Goal: Contribute content: Contribute content

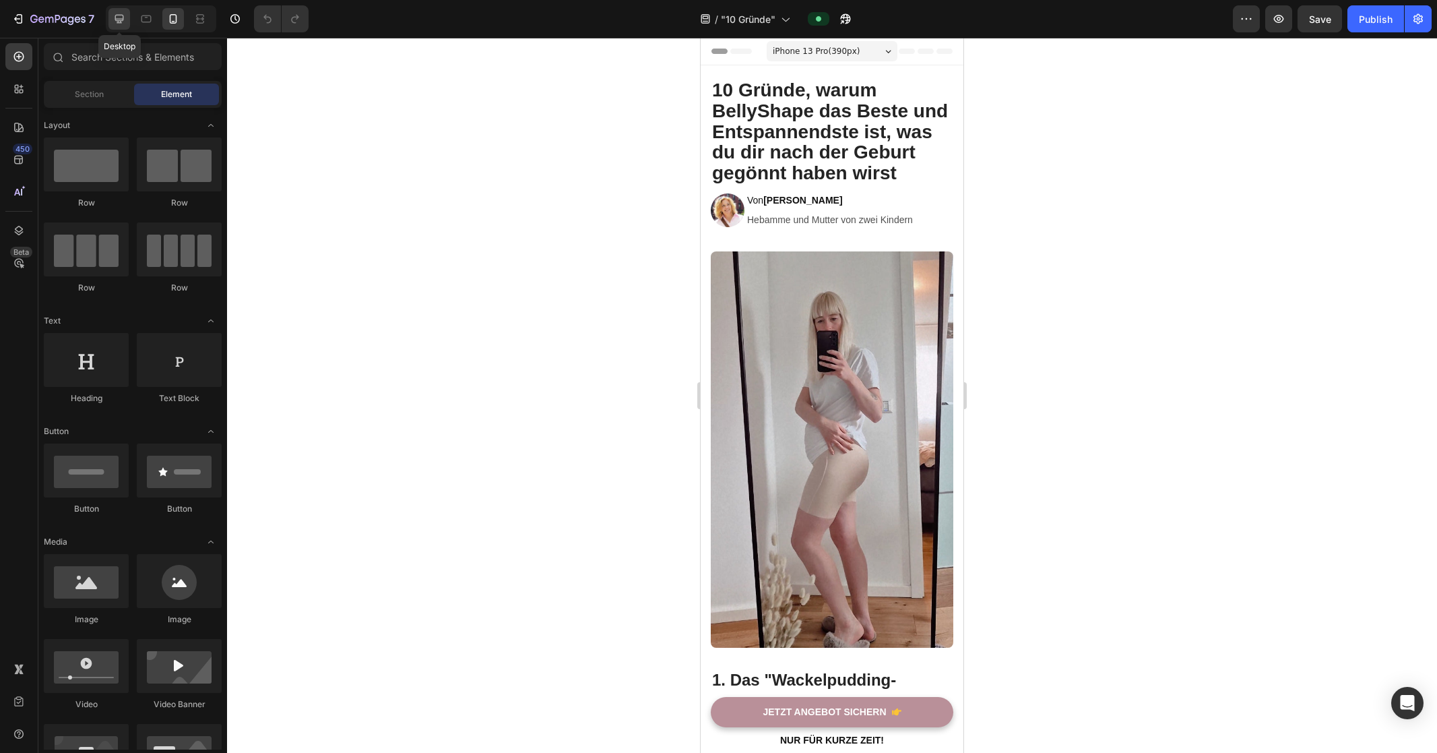
click at [125, 18] on icon at bounding box center [119, 18] width 13 height 13
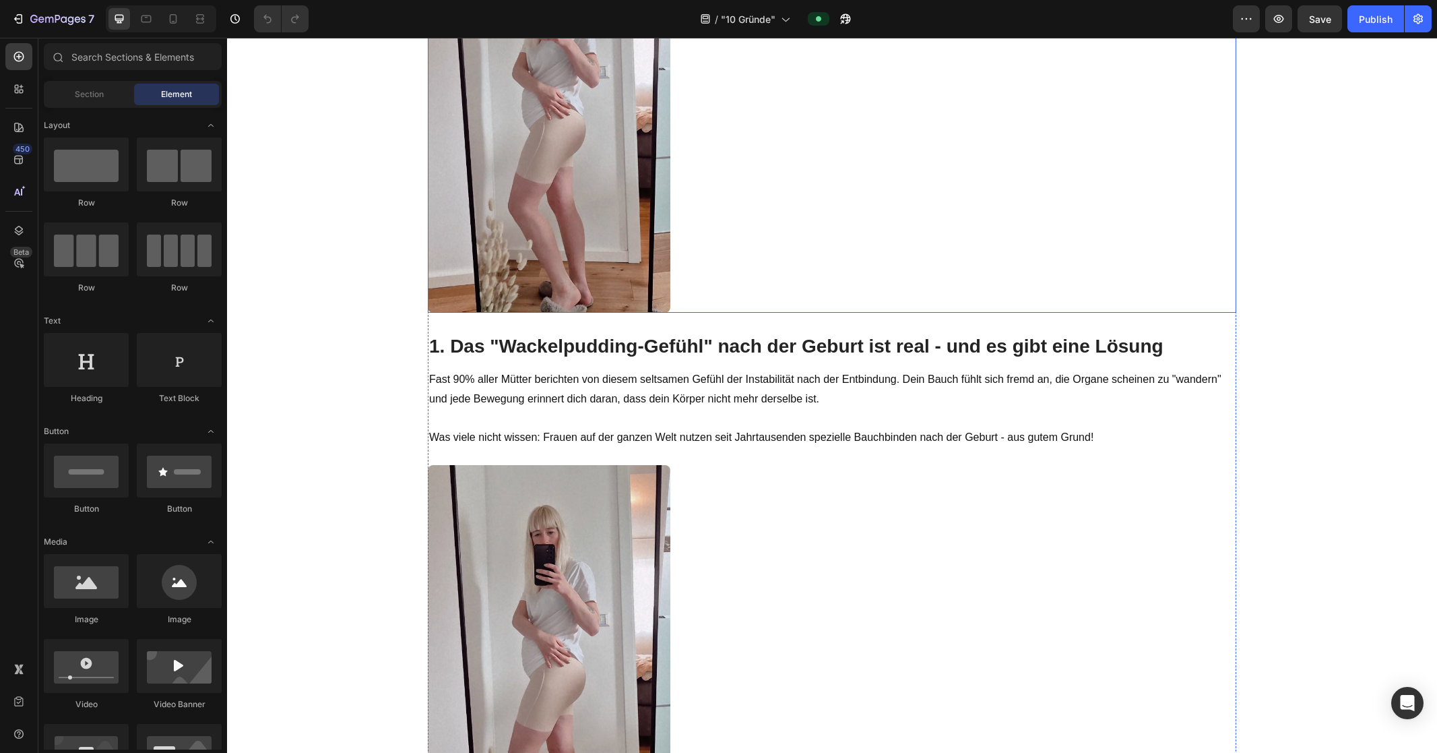
scroll to position [419, 0]
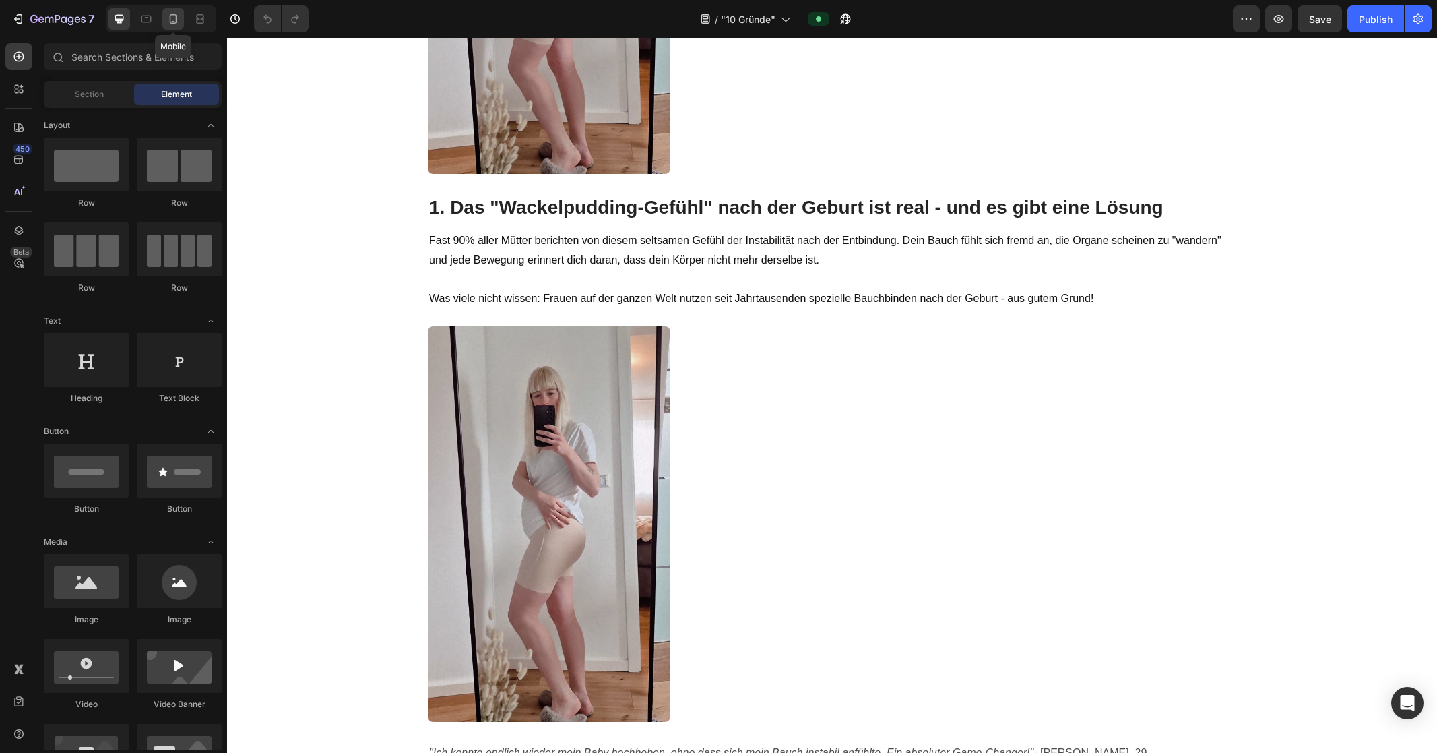
click at [164, 20] on div at bounding box center [173, 19] width 22 height 22
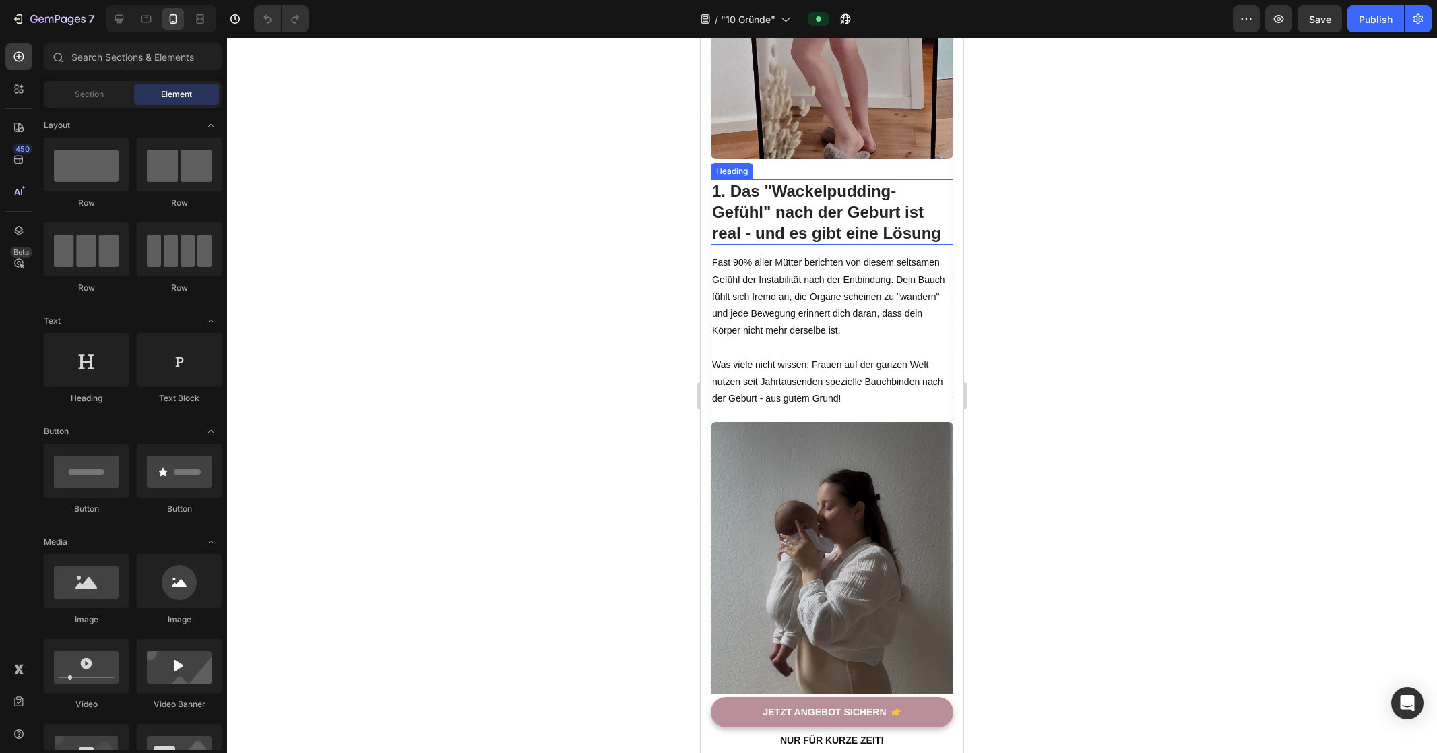
scroll to position [786, 0]
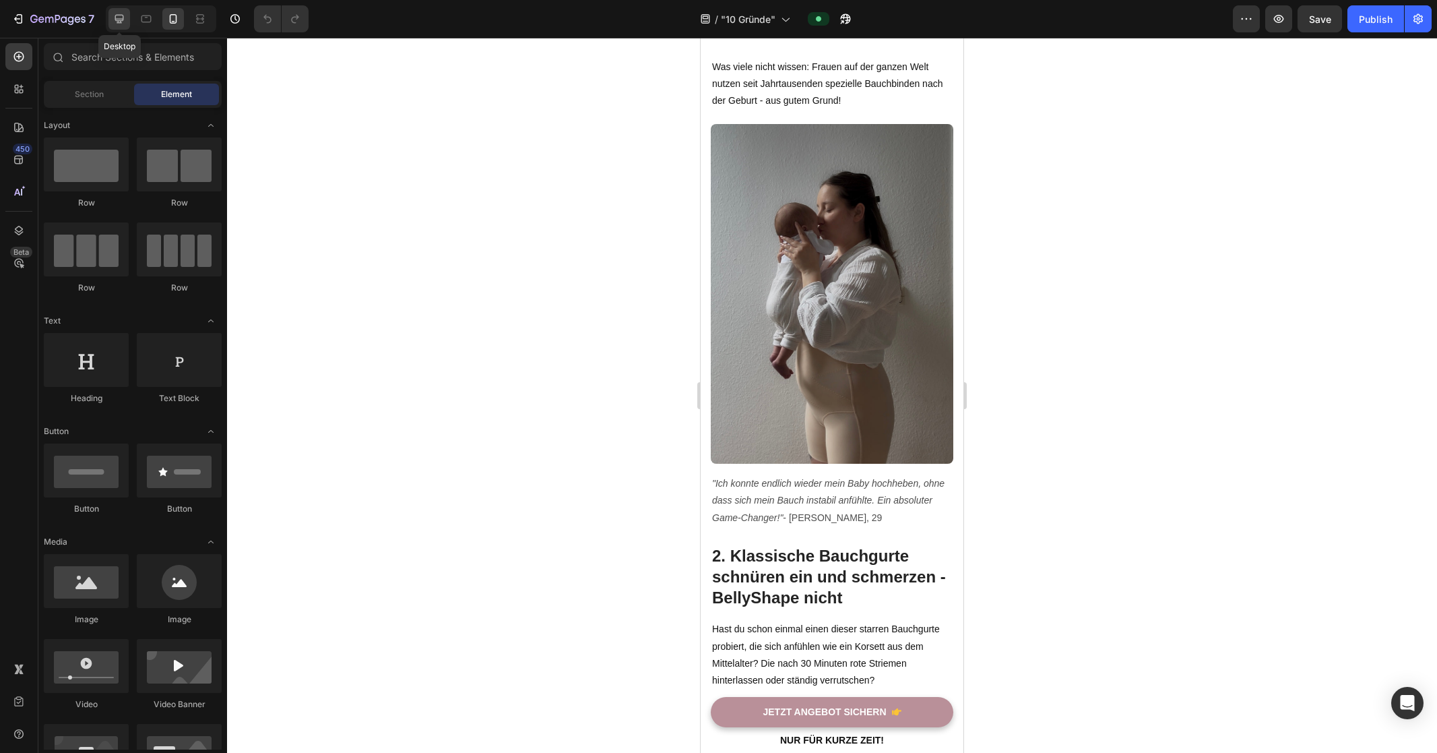
click at [113, 18] on icon at bounding box center [119, 18] width 13 height 13
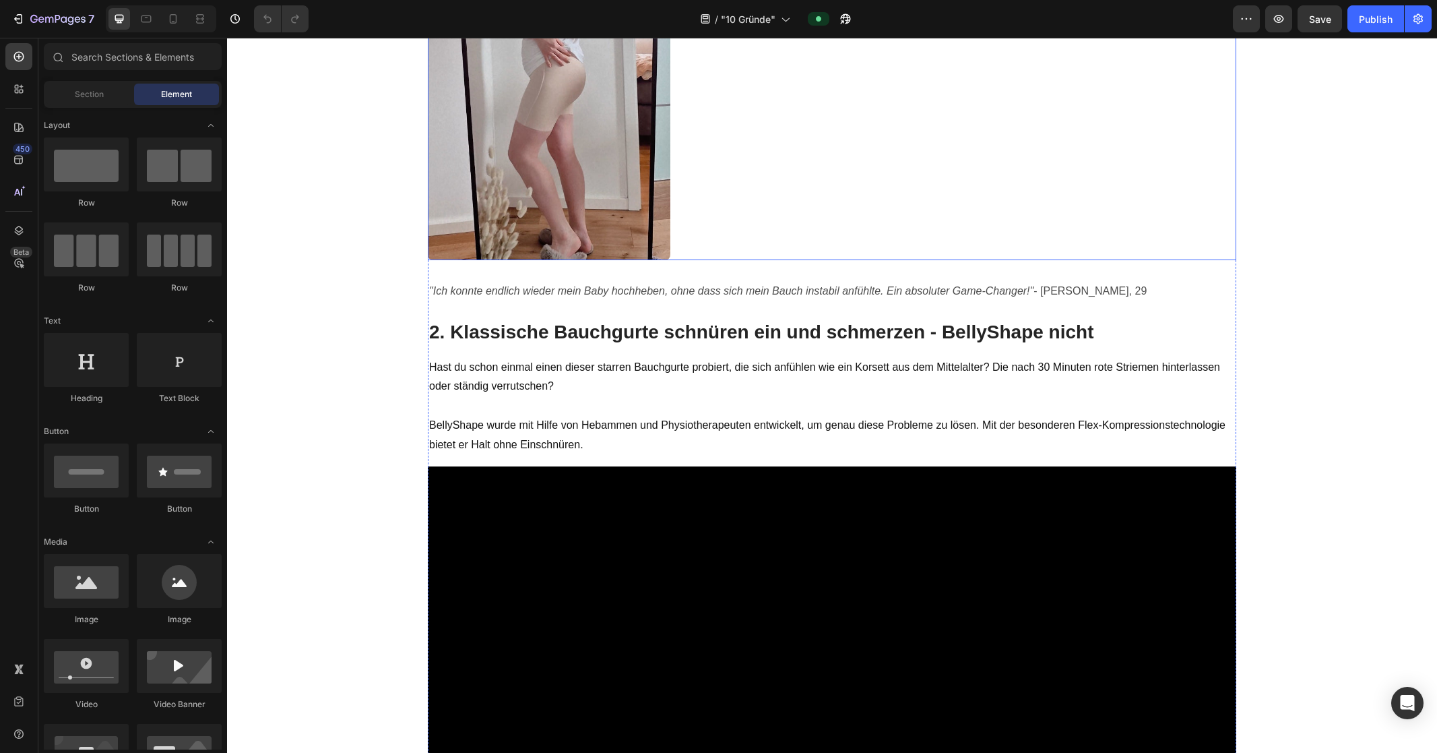
click at [582, 209] on img at bounding box center [549, 63] width 243 height 396
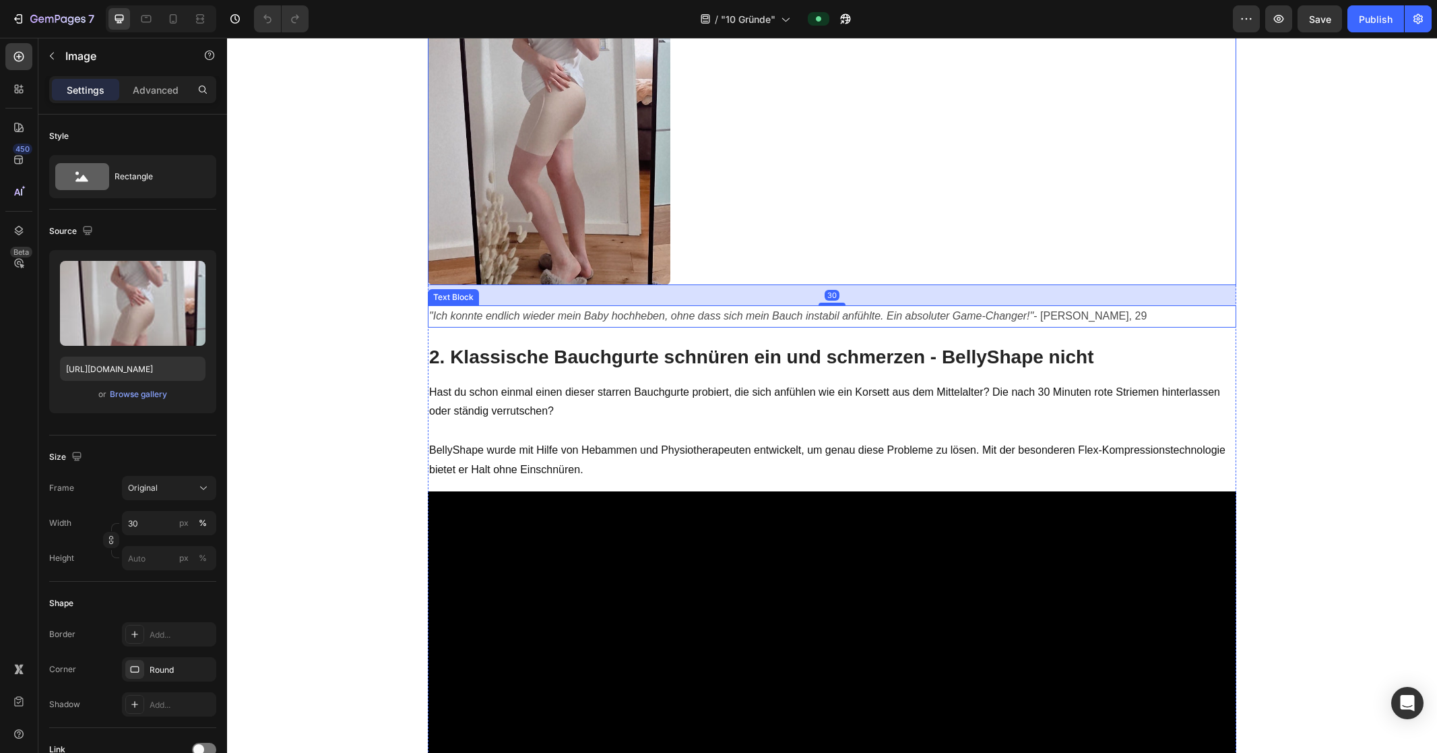
scroll to position [578, 0]
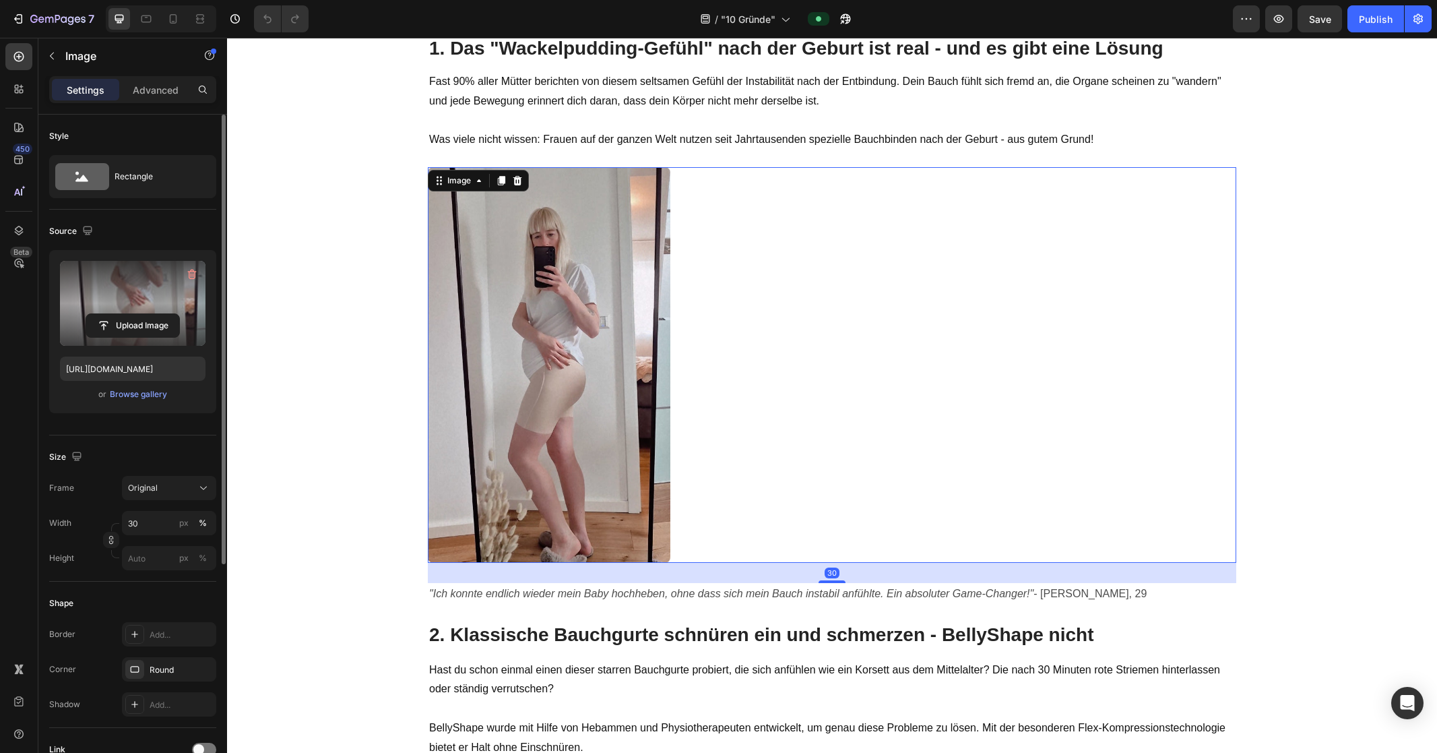
click at [144, 307] on label at bounding box center [133, 303] width 146 height 85
click at [144, 314] on input "file" at bounding box center [132, 325] width 93 height 23
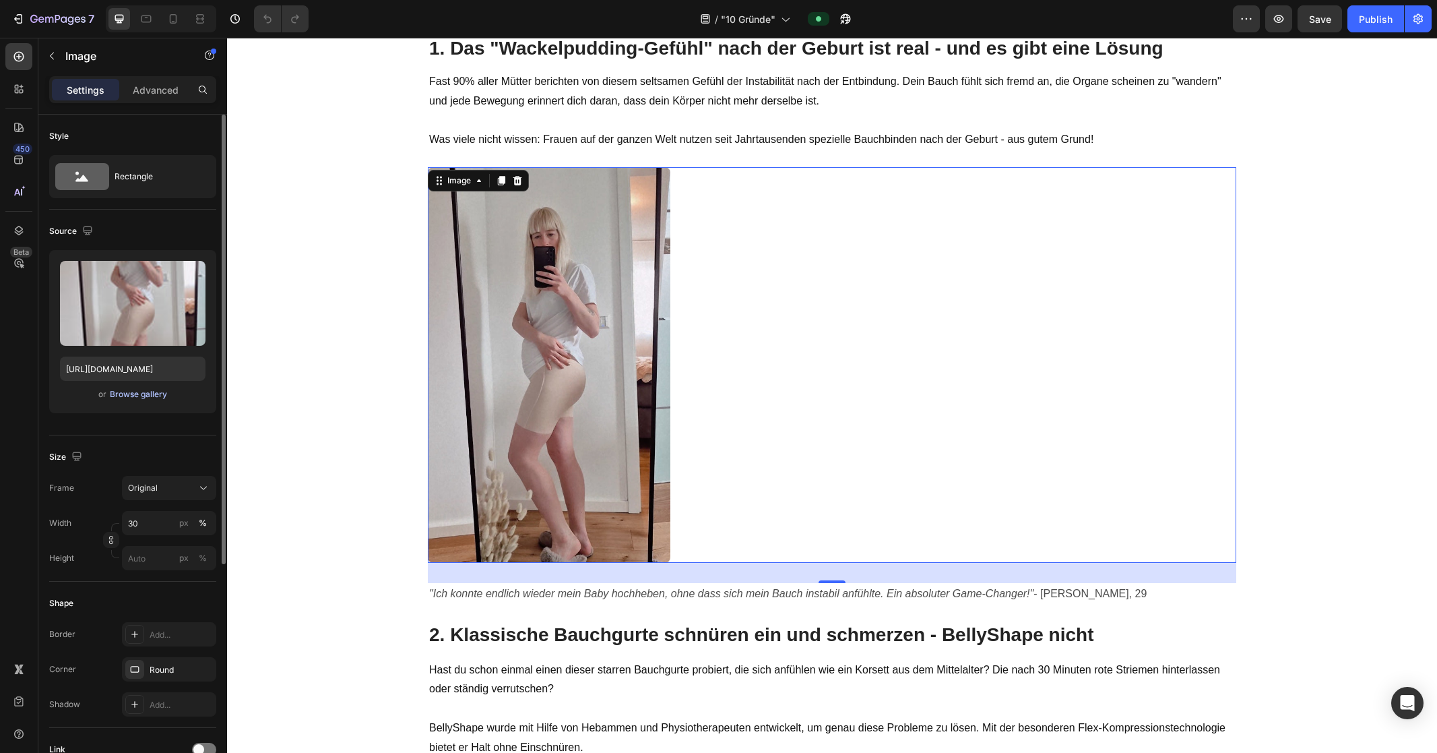
click at [134, 398] on div "Browse gallery" at bounding box center [138, 394] width 57 height 12
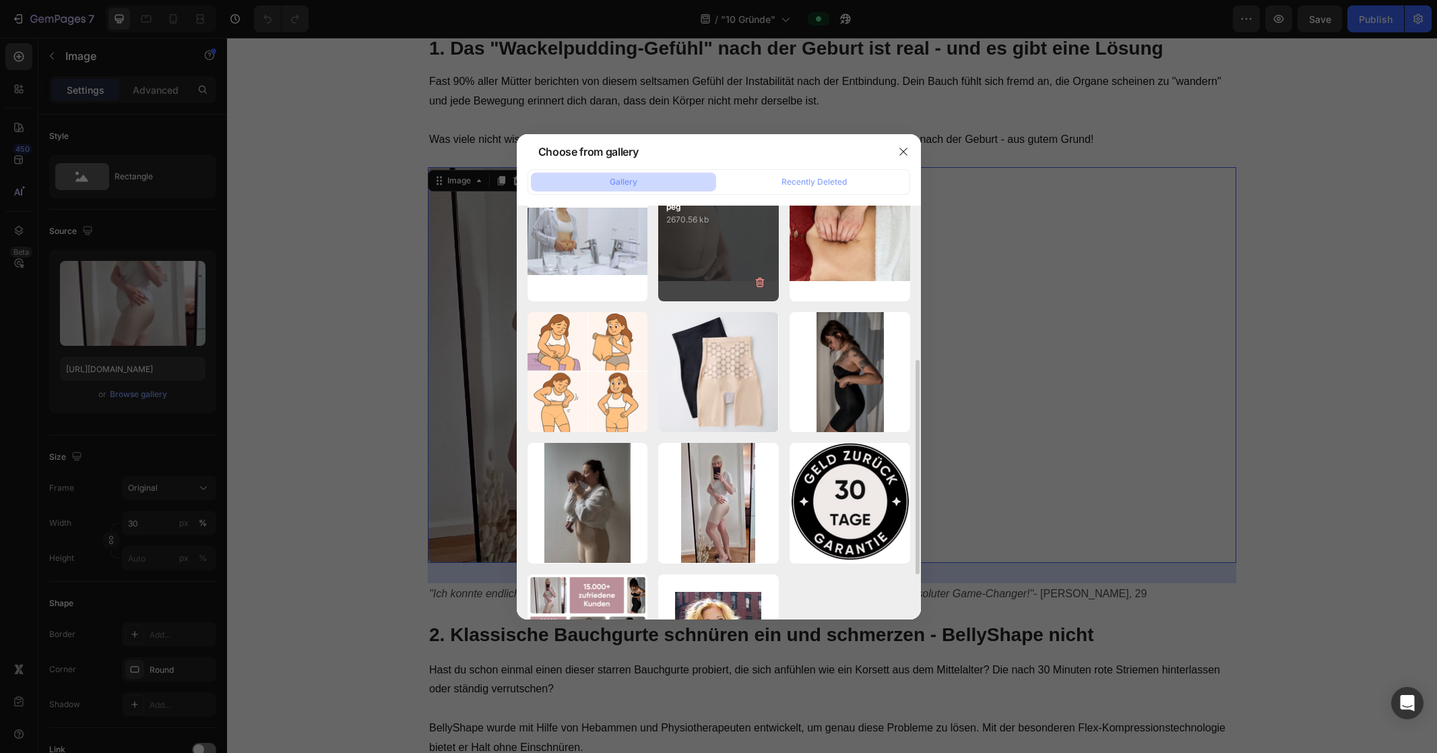
scroll to position [367, 0]
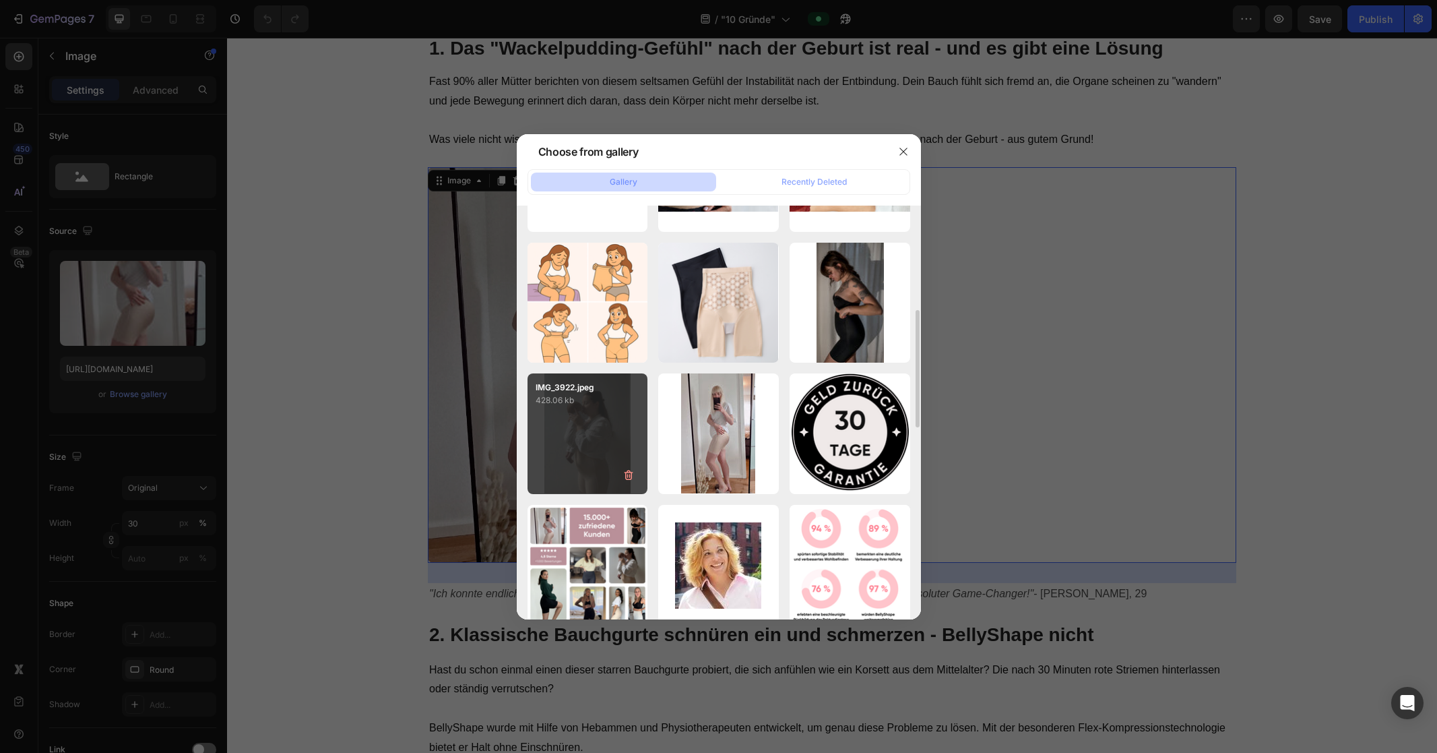
click at [606, 413] on div "IMG_3922.jpeg 428.06 kb" at bounding box center [588, 433] width 121 height 121
type input "https://cdn.shopify.com/s/files/1/0821/7847/4330/files/gempages_537579795580454…"
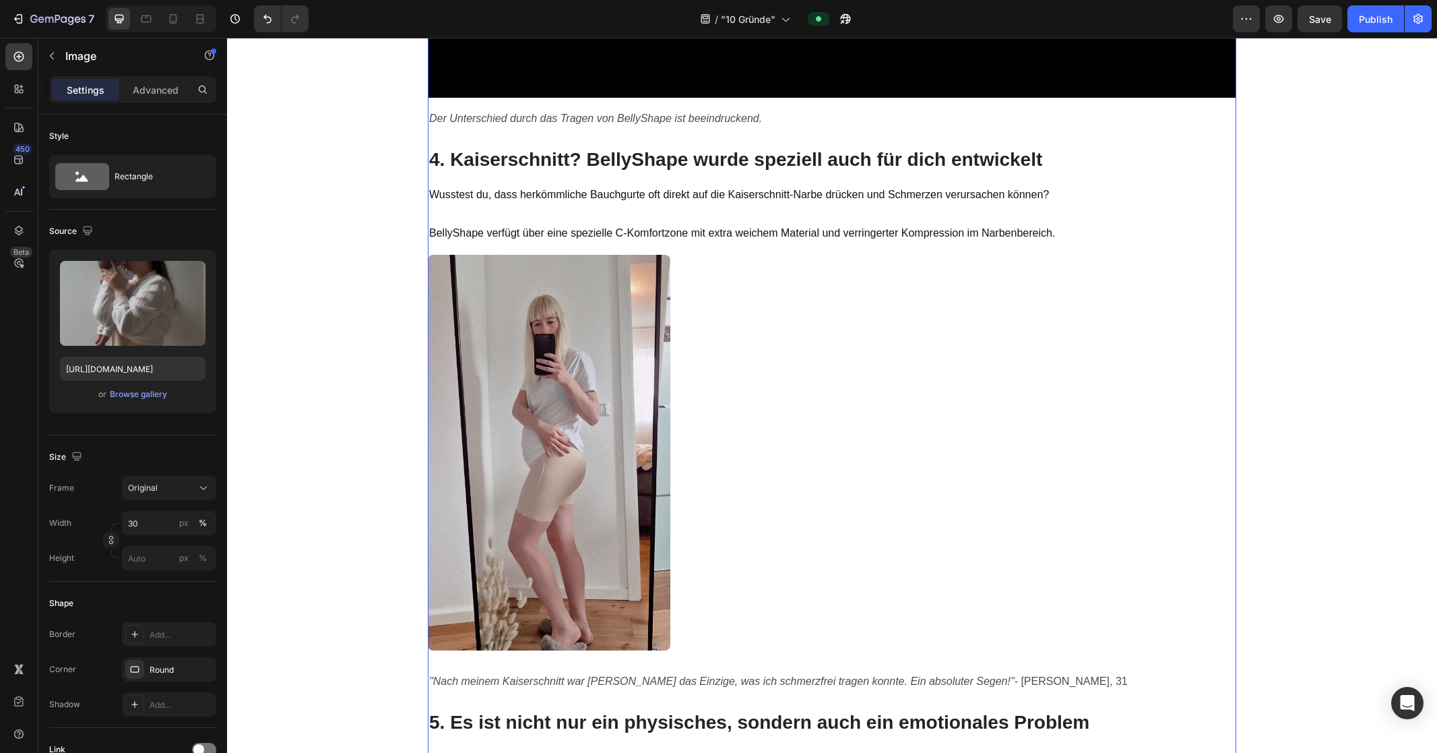
scroll to position [4252, 0]
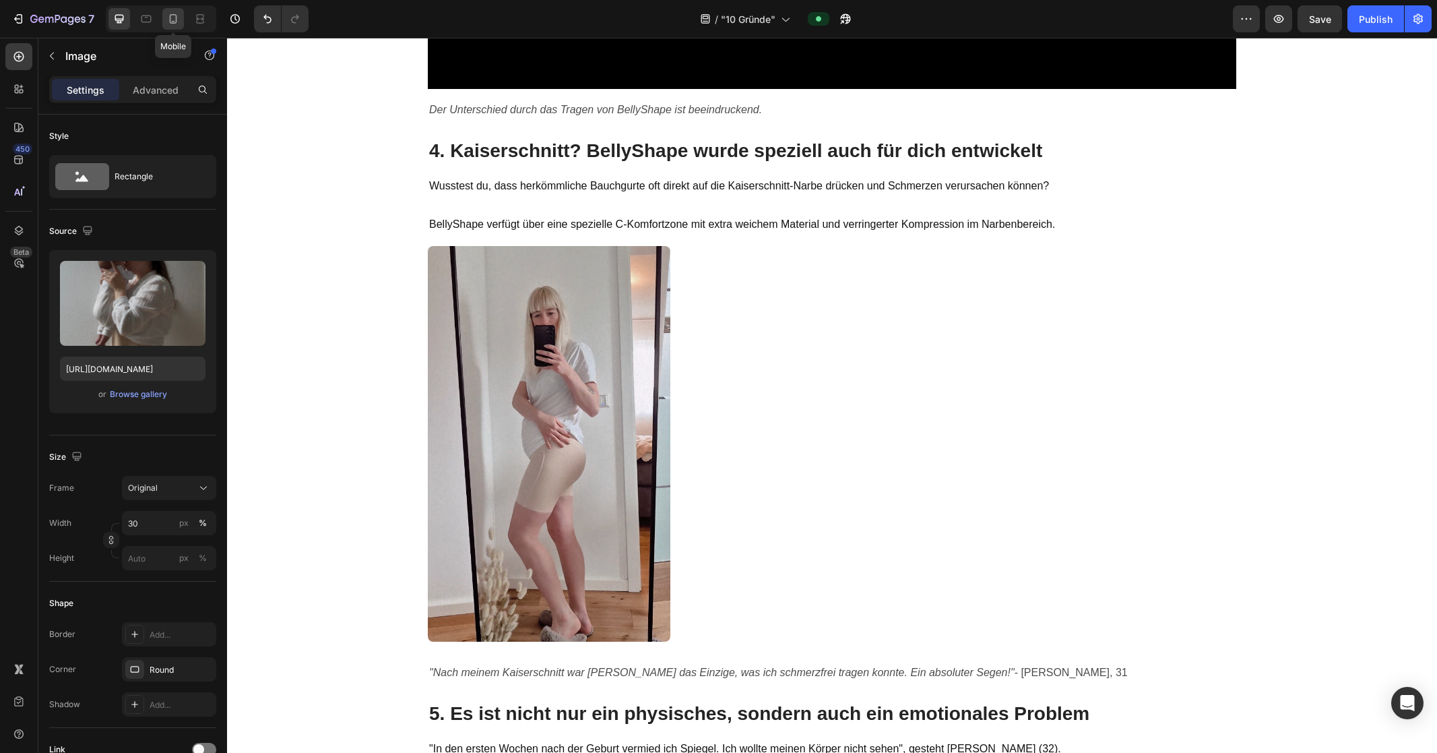
click at [172, 24] on icon at bounding box center [172, 18] width 13 height 13
type input "100"
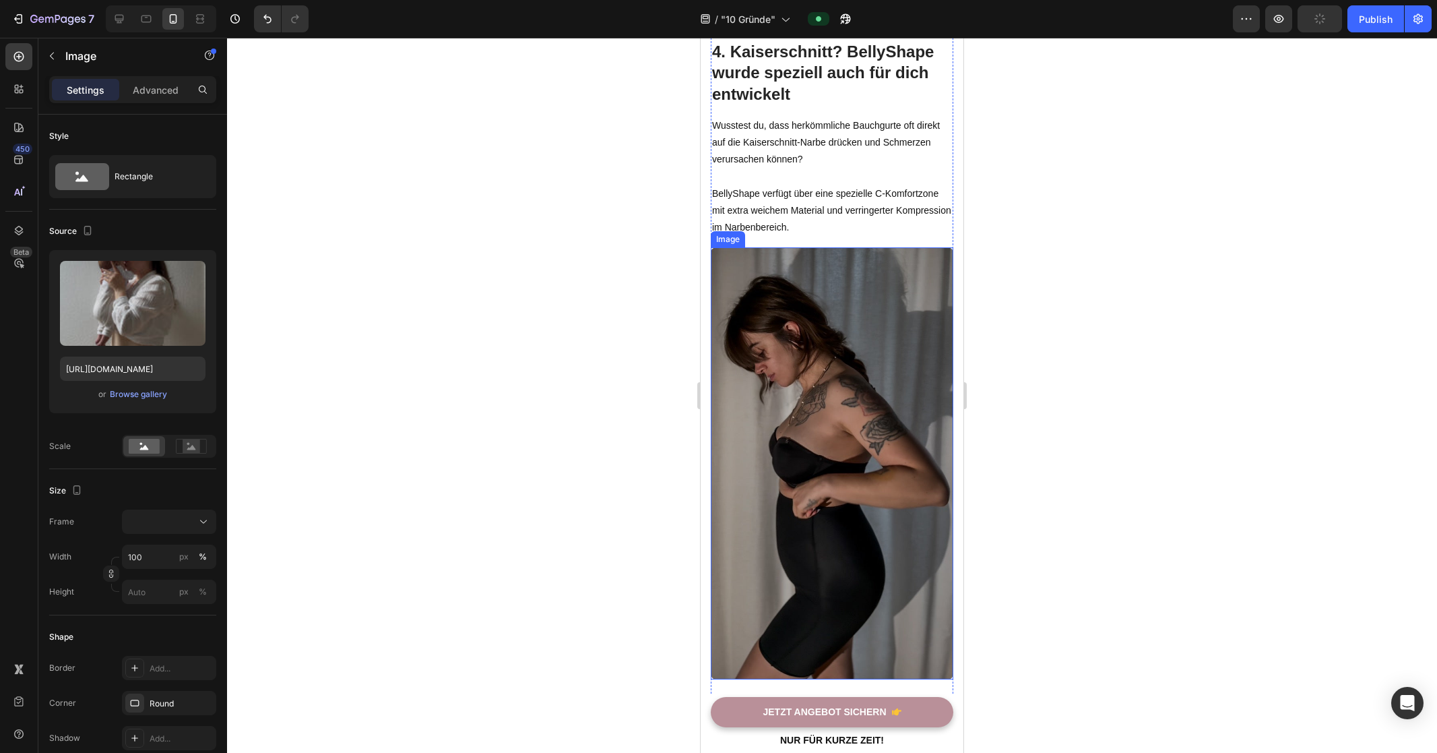
scroll to position [2732, 0]
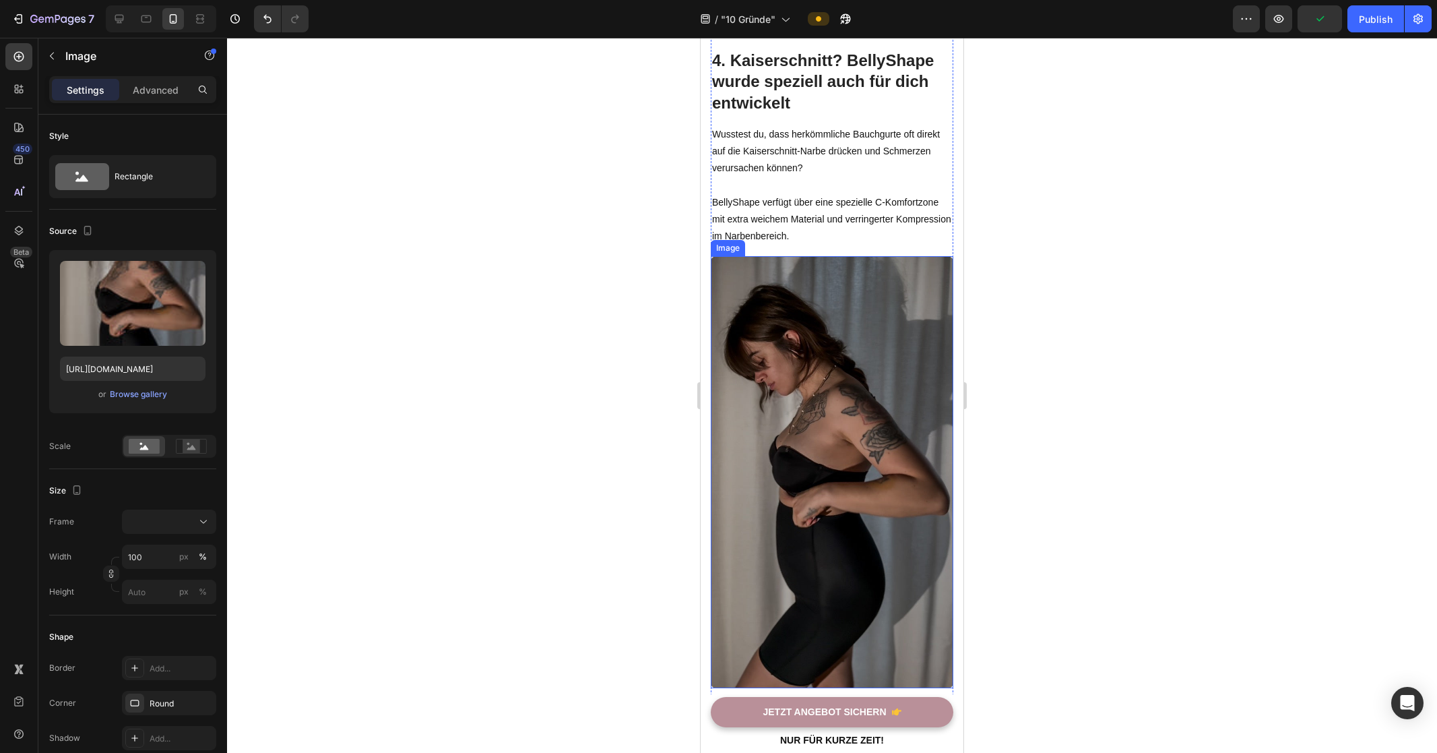
click at [762, 349] on img at bounding box center [832, 472] width 243 height 432
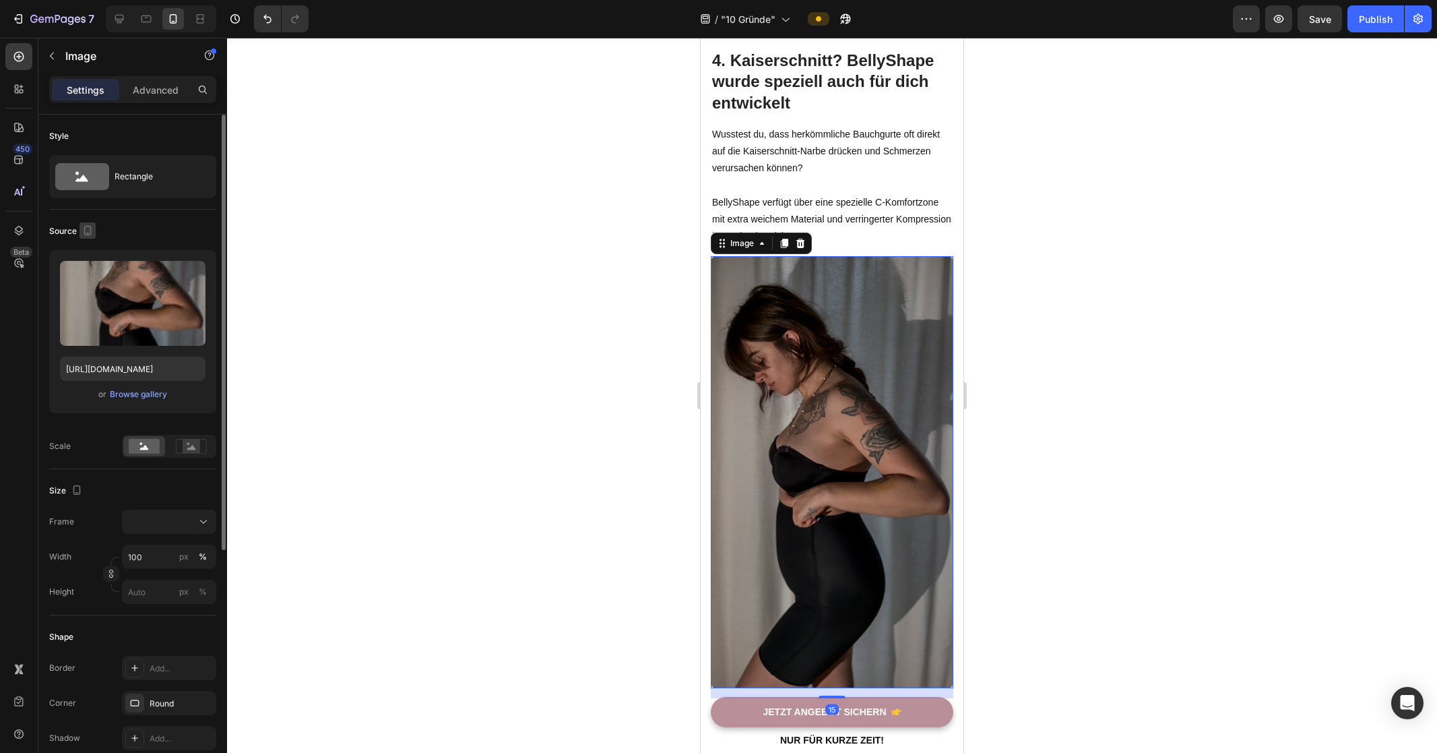
click at [81, 231] on icon "button" at bounding box center [87, 230] width 13 height 13
click at [84, 248] on icon "button" at bounding box center [90, 251] width 13 height 13
type input "https://cdn.shopify.com/s/files/1/0821/7847/4330/files/gempages_537579795580454…"
type input "30"
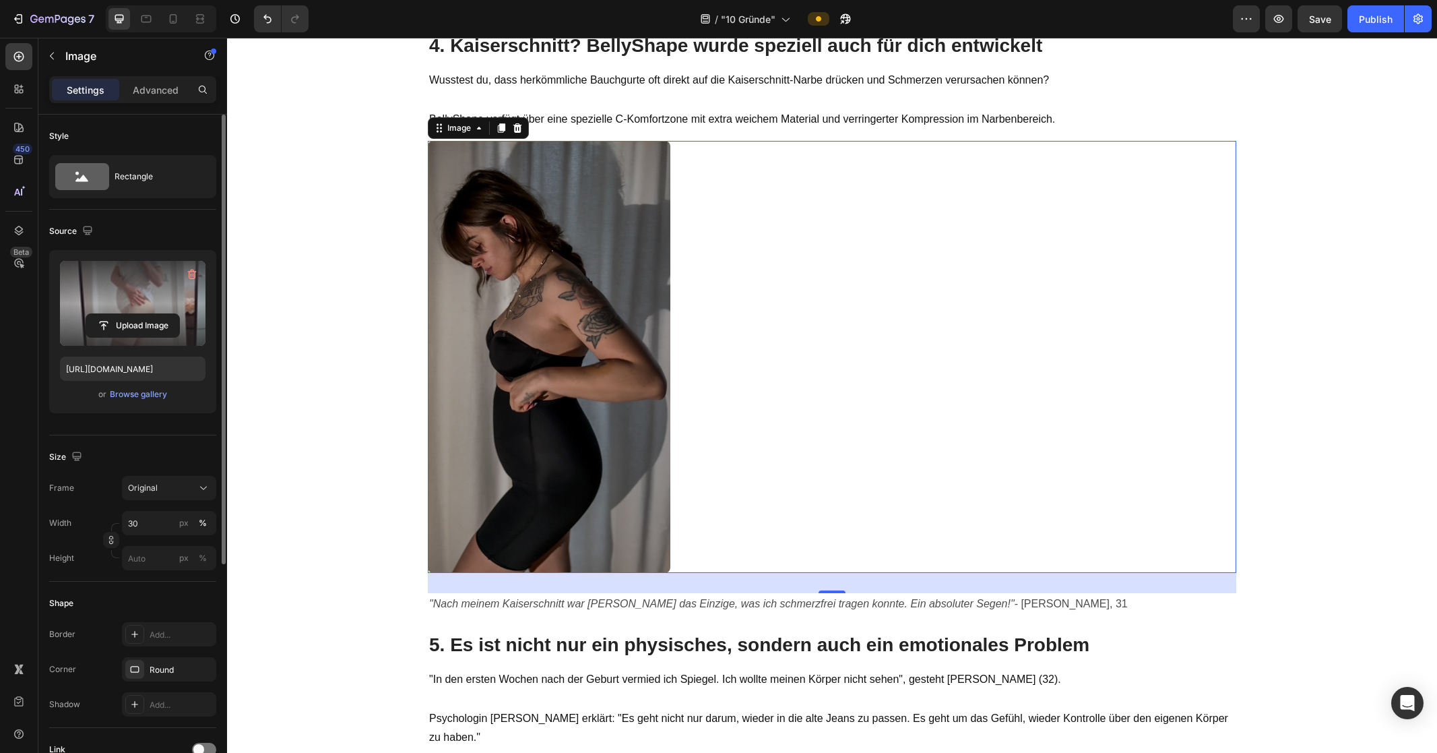
scroll to position [4394, 0]
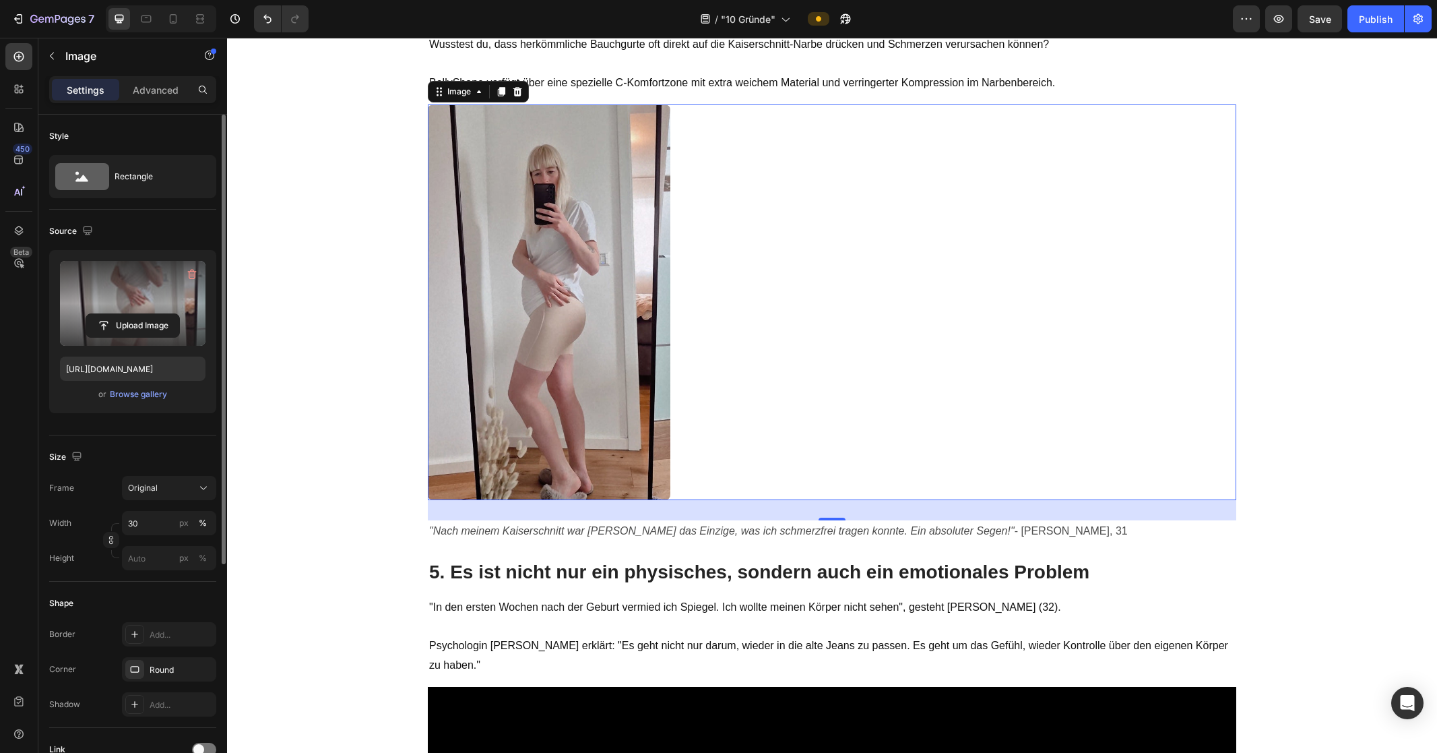
click at [136, 278] on label at bounding box center [133, 303] width 146 height 85
click at [136, 314] on input "file" at bounding box center [132, 325] width 93 height 23
click at [144, 390] on div "Browse gallery" at bounding box center [138, 394] width 57 height 12
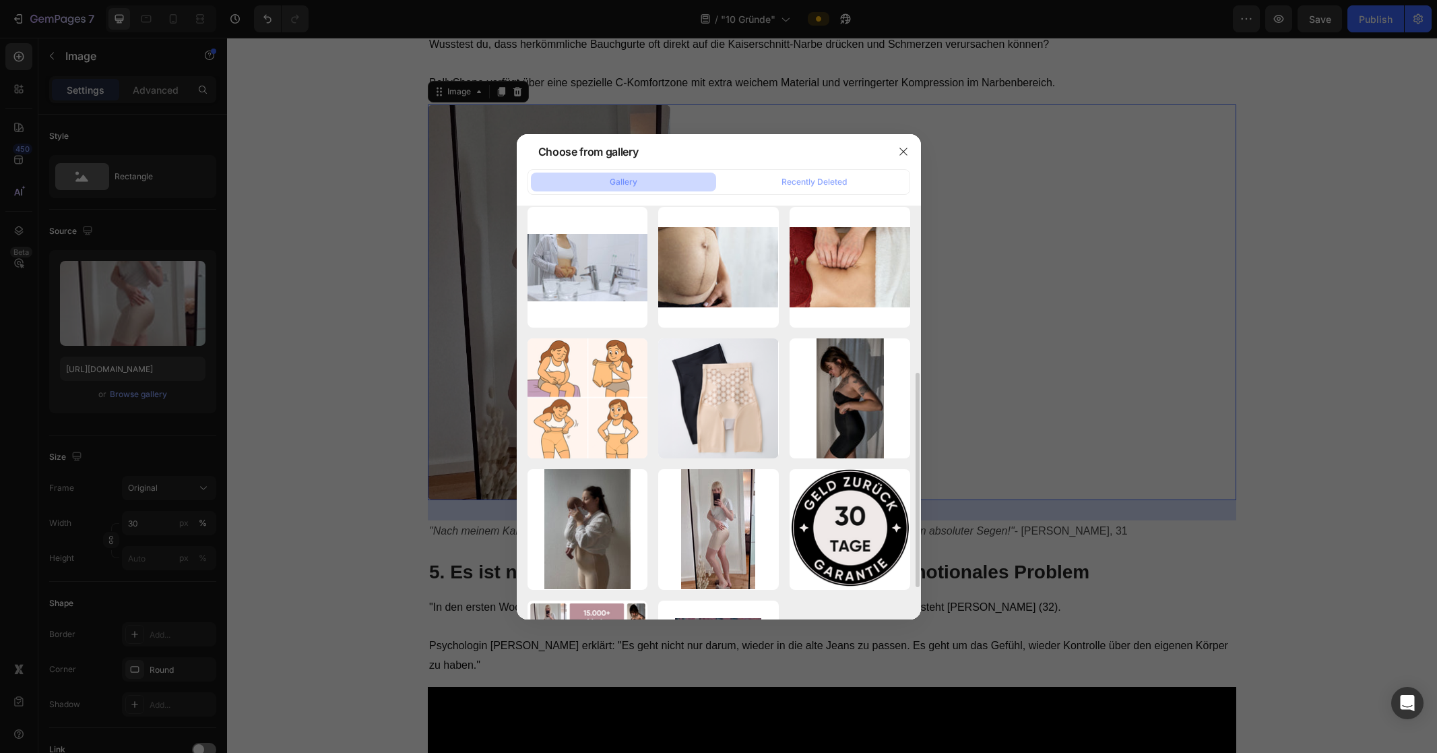
scroll to position [289, 0]
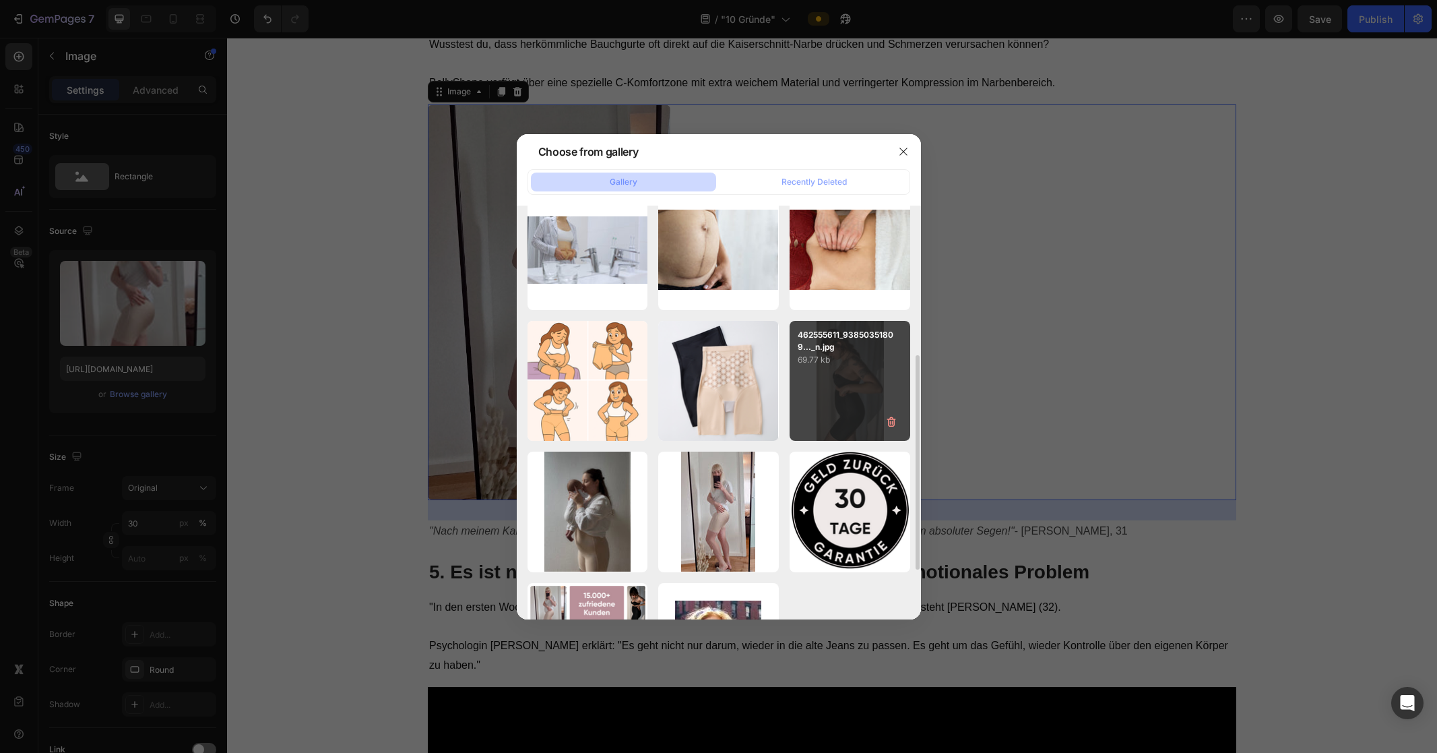
click at [824, 353] on p "69.77 kb" at bounding box center [850, 359] width 104 height 13
type input "https://cdn.shopify.com/s/files/1/0821/7847/4330/files/gempages_537579795580454…"
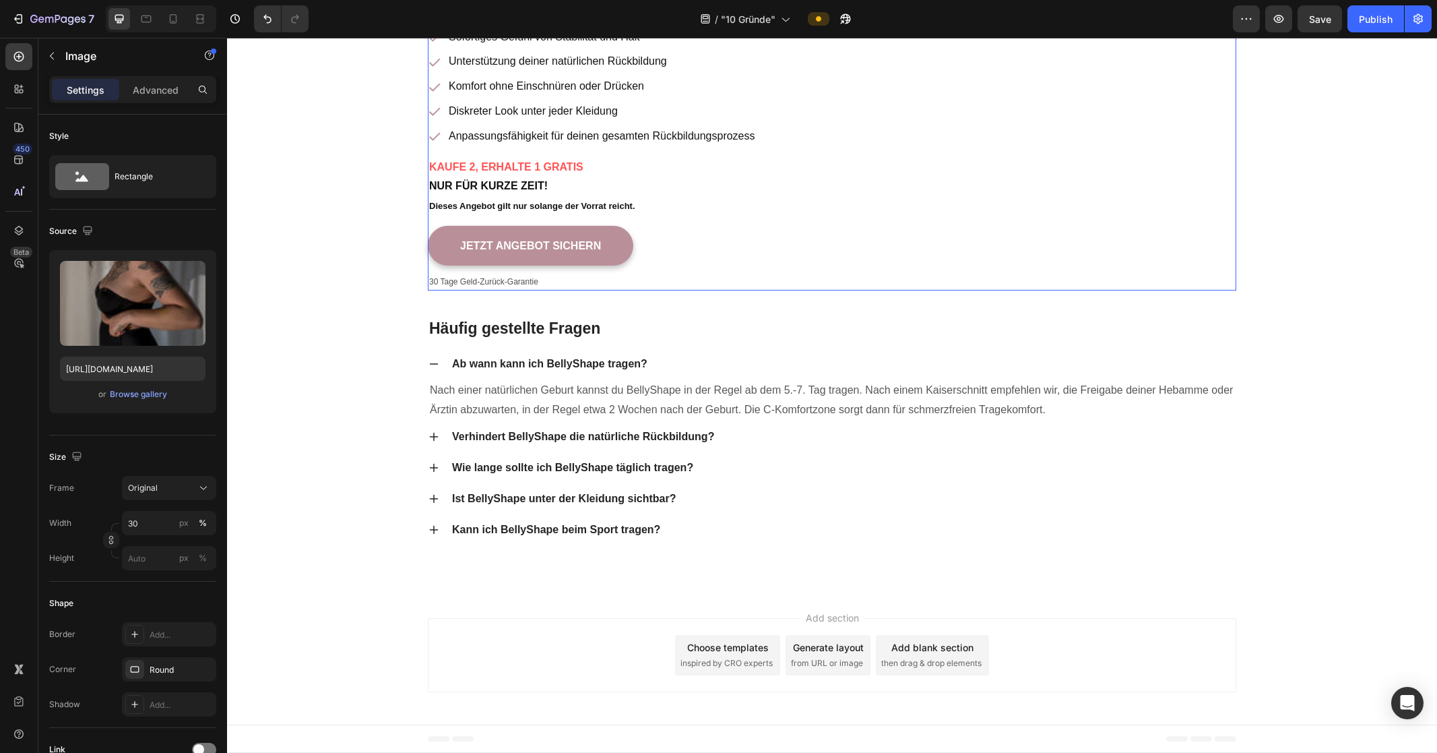
scroll to position [9435, 0]
click at [854, 29] on button "Save" at bounding box center [1320, 18] width 44 height 27
click at [841, 26] on button "button" at bounding box center [845, 18] width 27 height 27
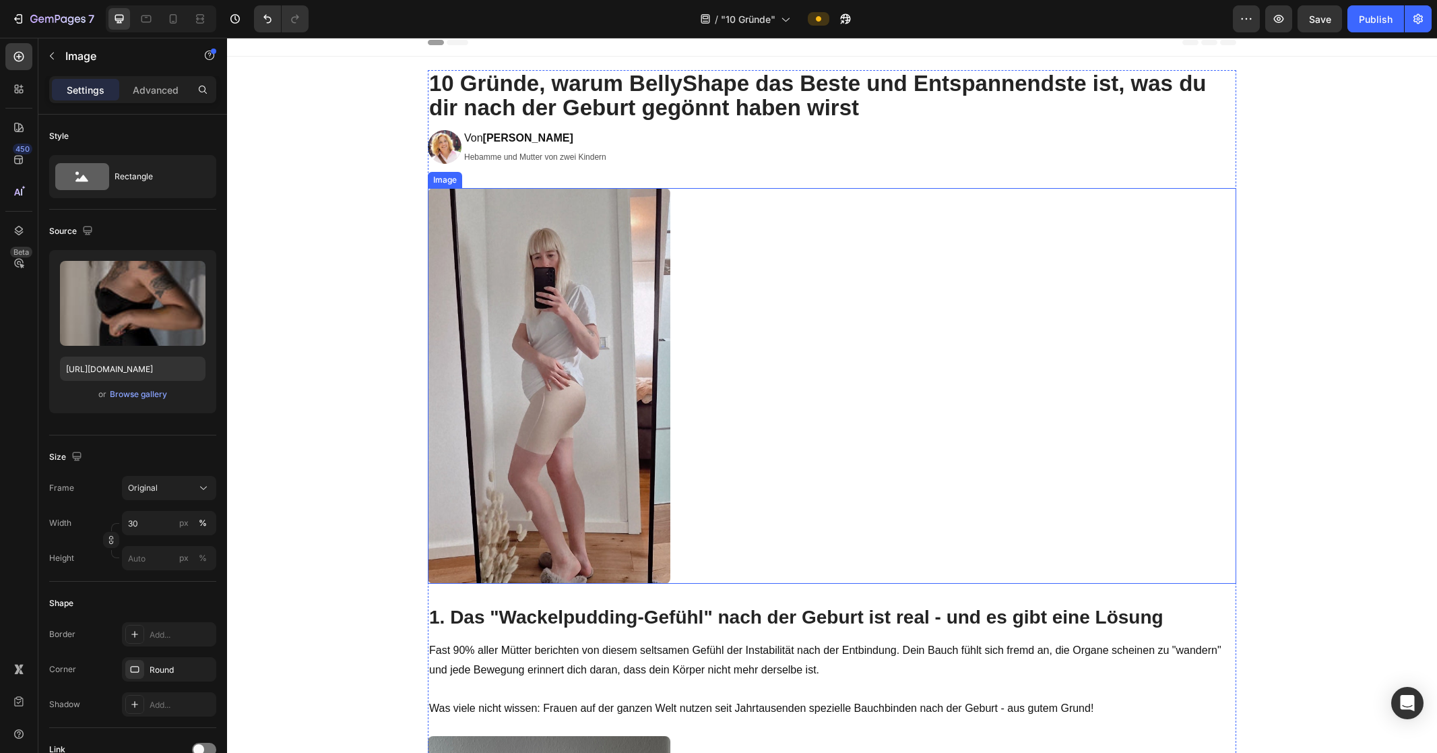
scroll to position [0, 0]
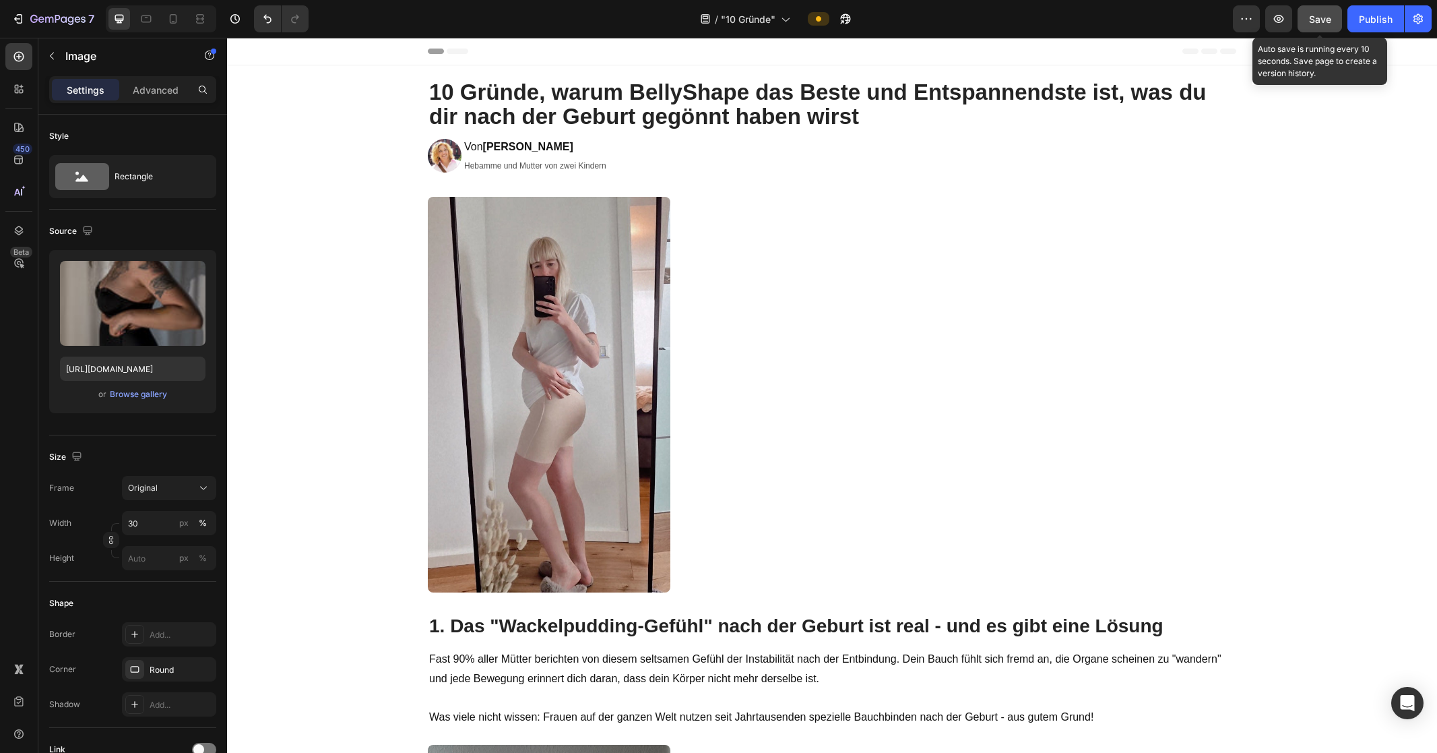
click at [854, 22] on span "Save" at bounding box center [1320, 18] width 22 height 11
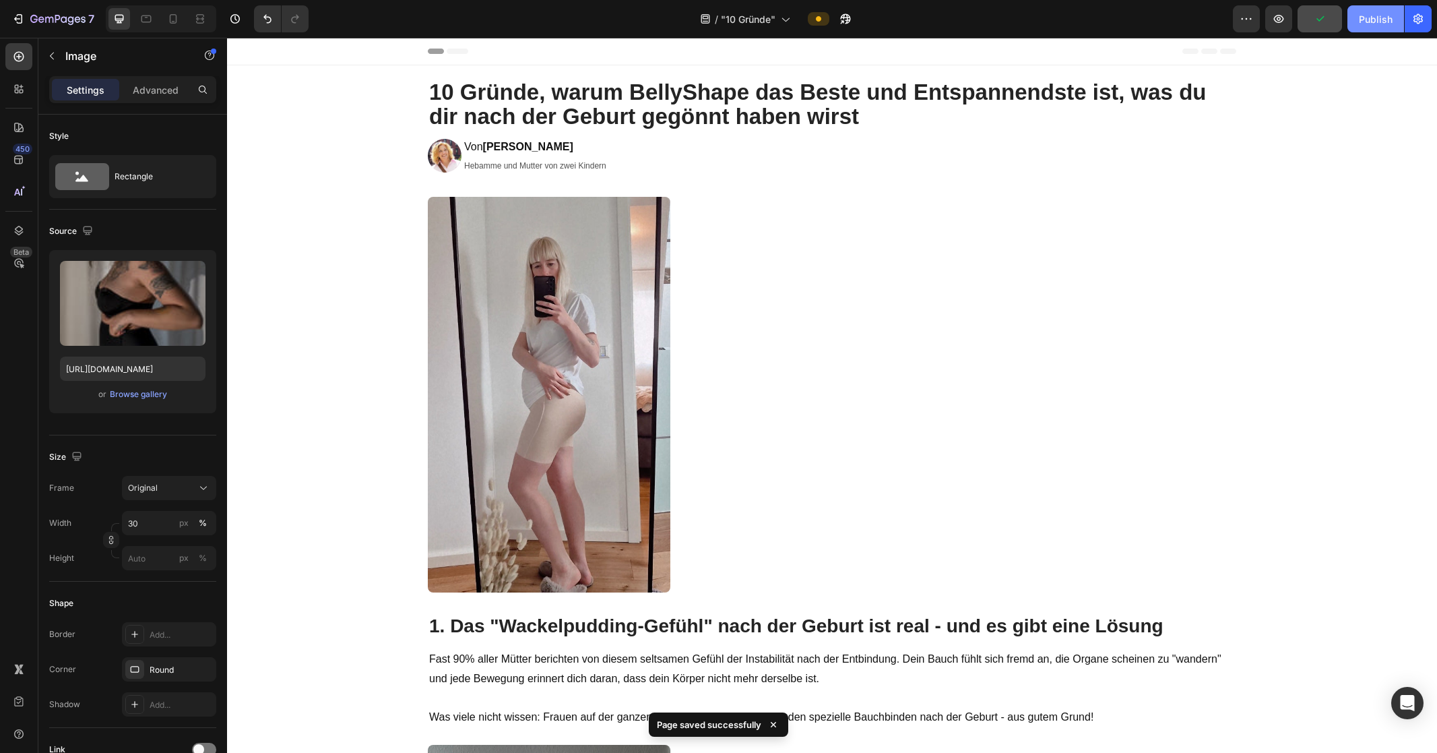
click at [854, 26] on button "Publish" at bounding box center [1376, 18] width 57 height 27
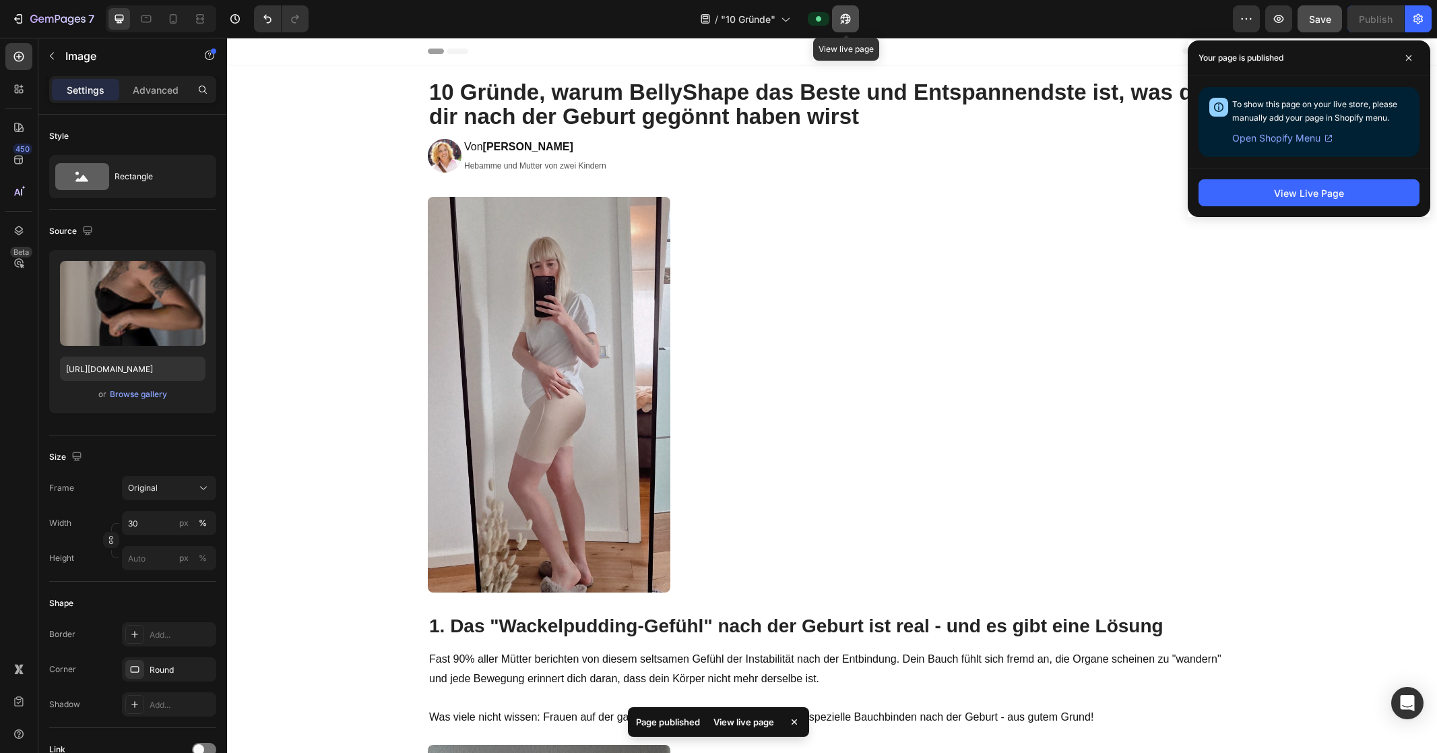
click at [844, 20] on icon "button" at bounding box center [842, 21] width 3 height 3
